Goal: Information Seeking & Learning: Understand process/instructions

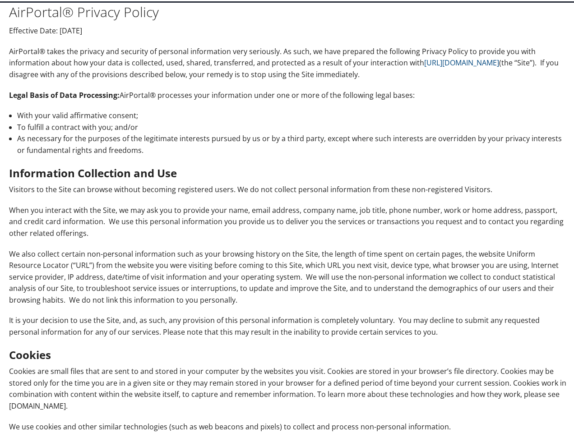
click at [287, 217] on p "When you interact with the Site, we may ask you to provide your name, email add…" at bounding box center [288, 220] width 559 height 35
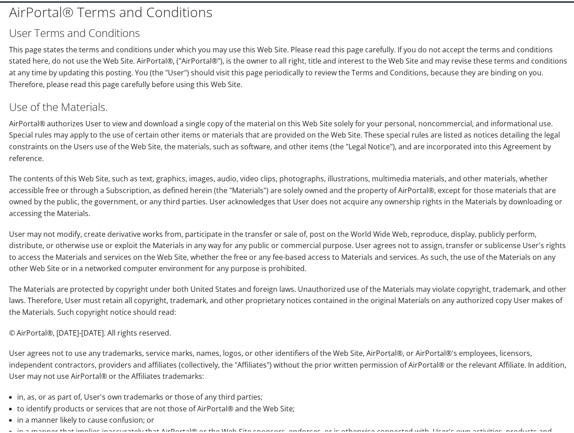
click at [287, 217] on p "The contents of this Web Site, such as text, graphics, images, audio, video cli…" at bounding box center [288, 195] width 559 height 46
